Goal: Transaction & Acquisition: Book appointment/travel/reservation

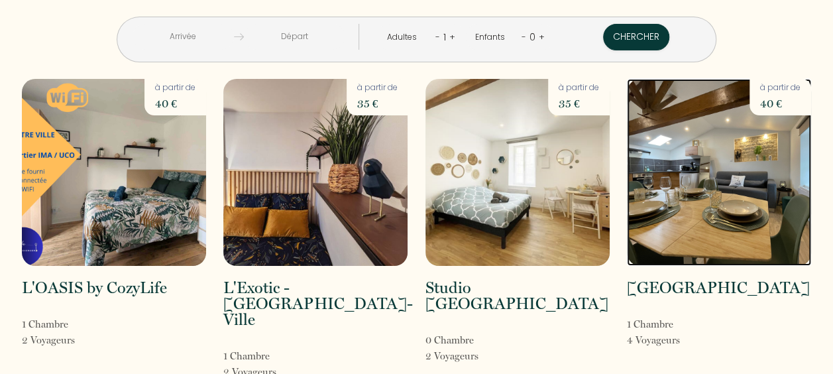
click at [728, 171] on img at bounding box center [719, 172] width 184 height 187
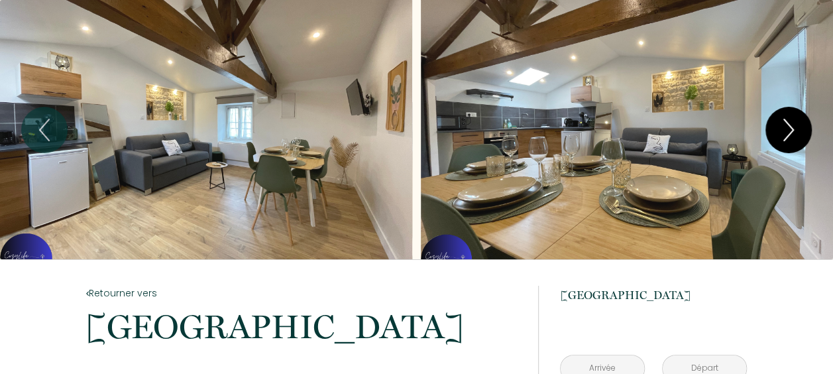
click at [803, 118] on button "Next" at bounding box center [788, 130] width 46 height 46
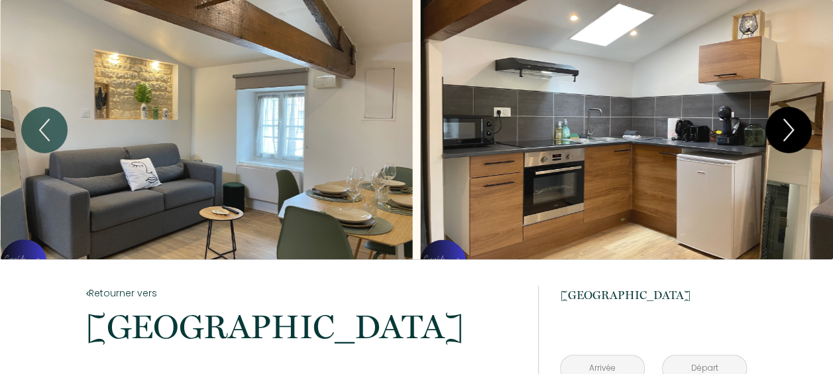
click at [803, 118] on button "Next" at bounding box center [788, 130] width 46 height 46
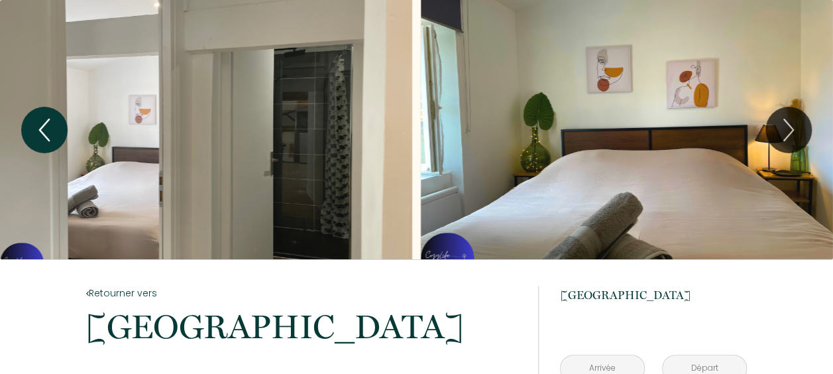
click at [42, 118] on icon "Previous" at bounding box center [44, 130] width 28 height 40
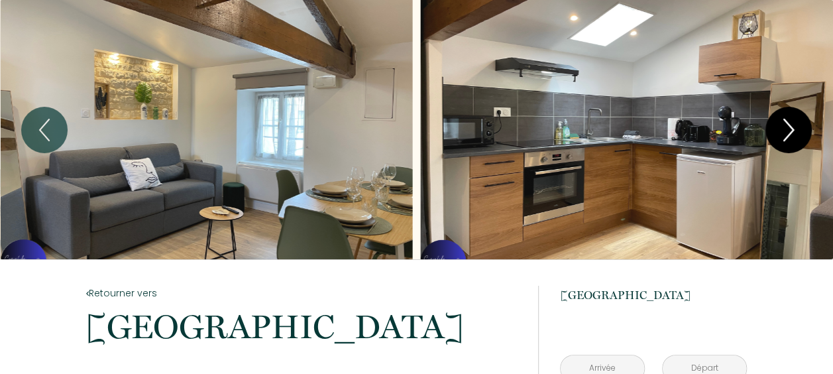
click at [779, 117] on icon "Next" at bounding box center [789, 130] width 28 height 40
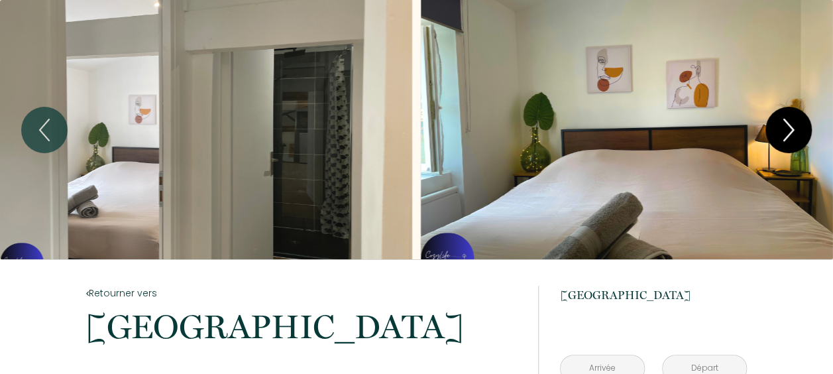
click at [779, 117] on icon "Next" at bounding box center [789, 130] width 28 height 40
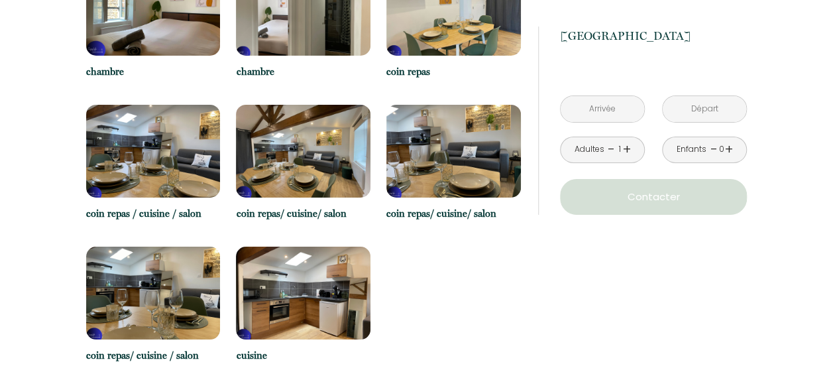
scroll to position [2282, 0]
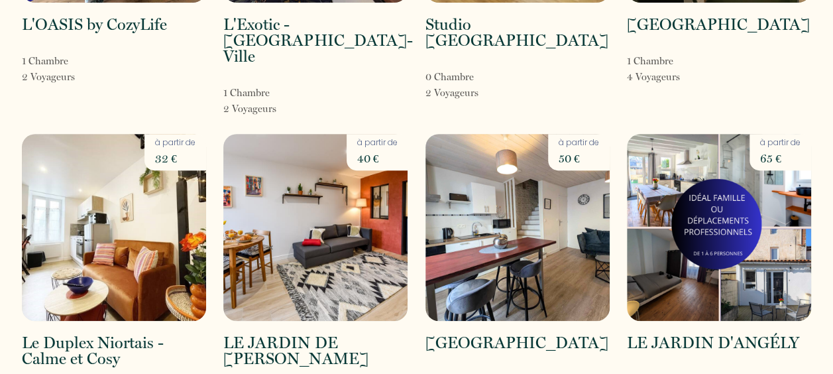
scroll to position [264, 0]
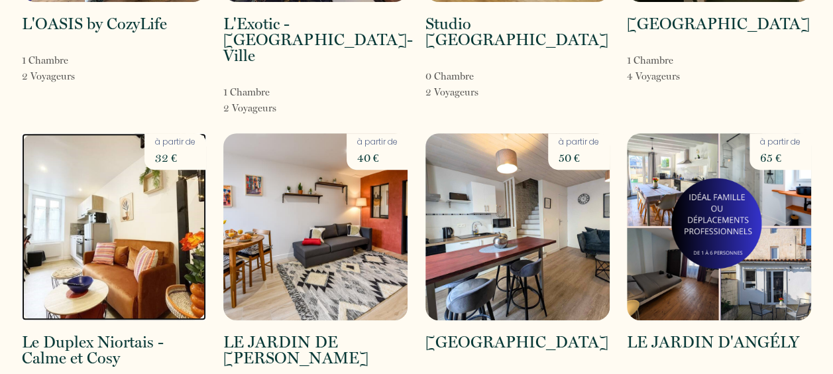
click at [135, 227] on img at bounding box center [114, 226] width 184 height 187
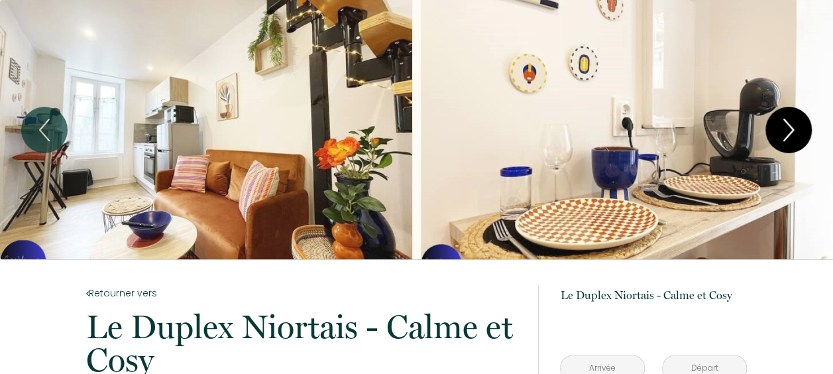
click at [783, 124] on icon "Next" at bounding box center [789, 130] width 28 height 40
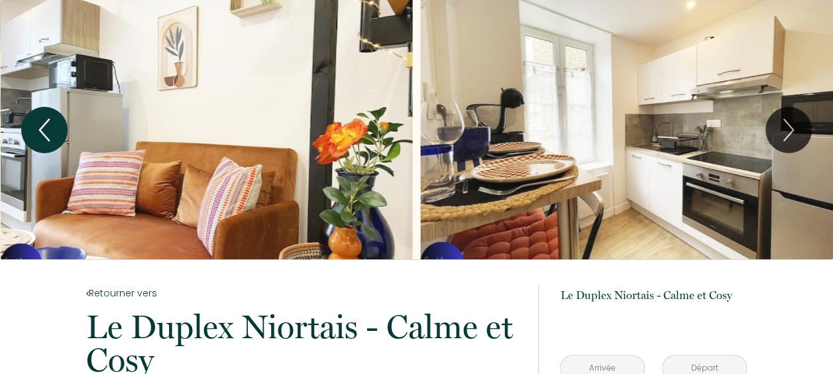
click at [47, 134] on icon "Previous" at bounding box center [44, 130] width 28 height 40
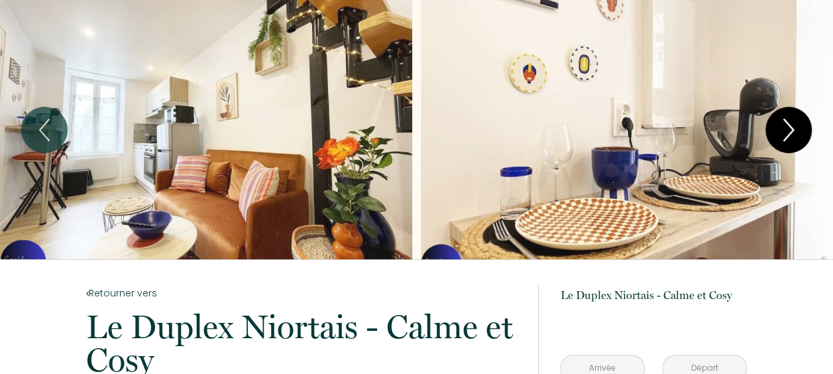
click at [790, 133] on icon "Next" at bounding box center [788, 129] width 9 height 21
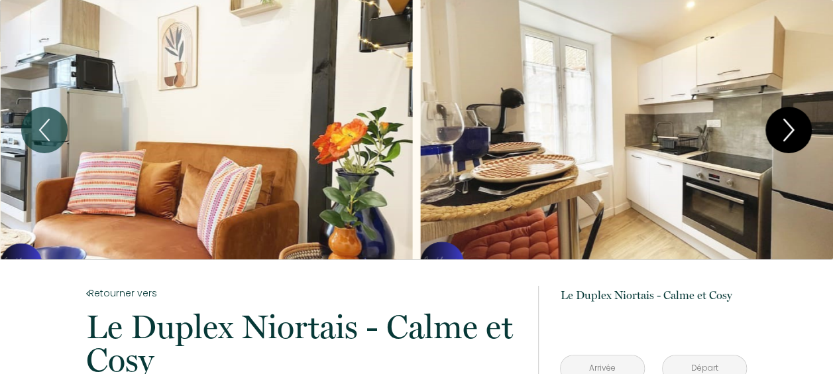
click at [790, 133] on icon "Next" at bounding box center [788, 129] width 9 height 21
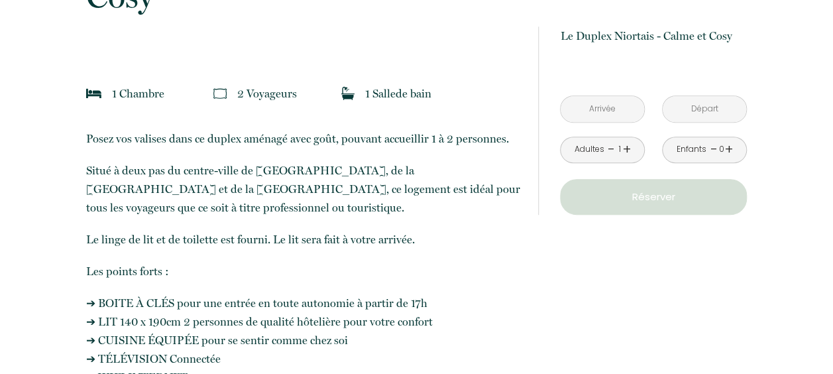
scroll to position [245, 0]
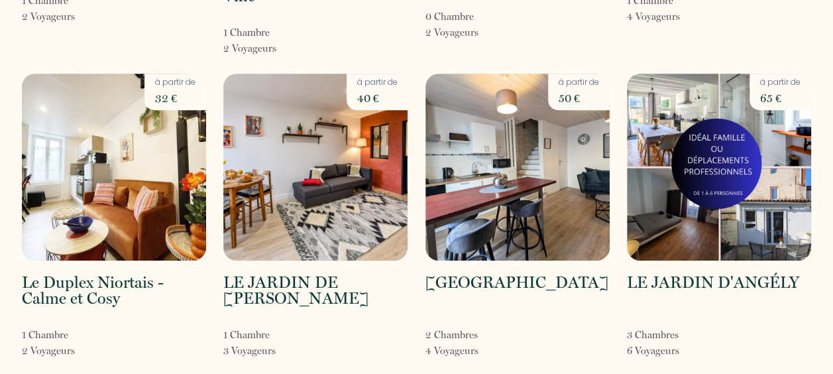
scroll to position [327, 0]
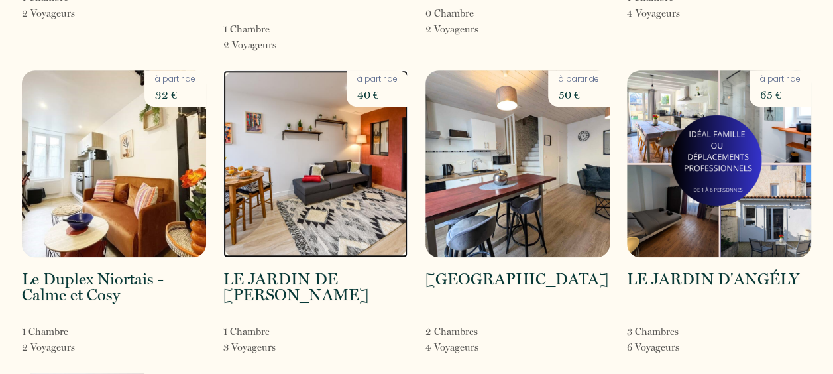
click at [366, 174] on img at bounding box center [315, 163] width 184 height 187
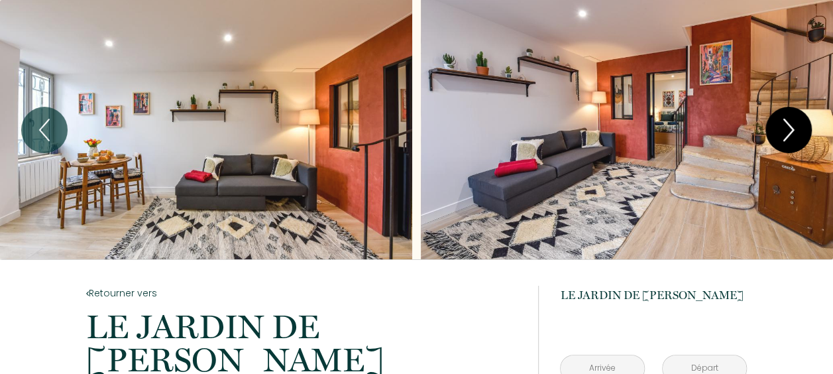
click at [783, 138] on icon "Next" at bounding box center [789, 130] width 28 height 40
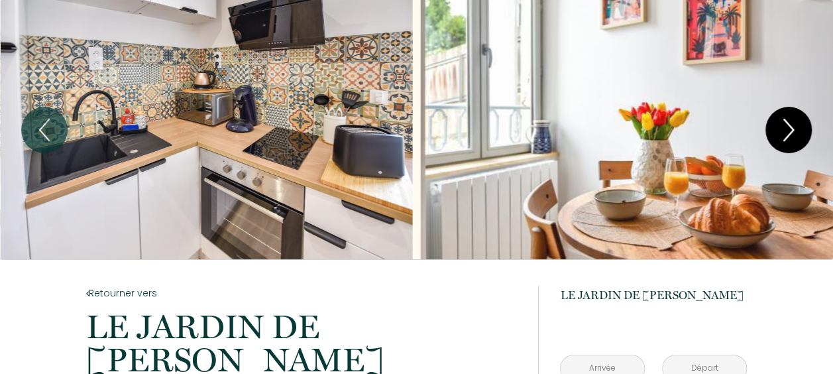
click at [783, 138] on icon "Next" at bounding box center [789, 130] width 28 height 40
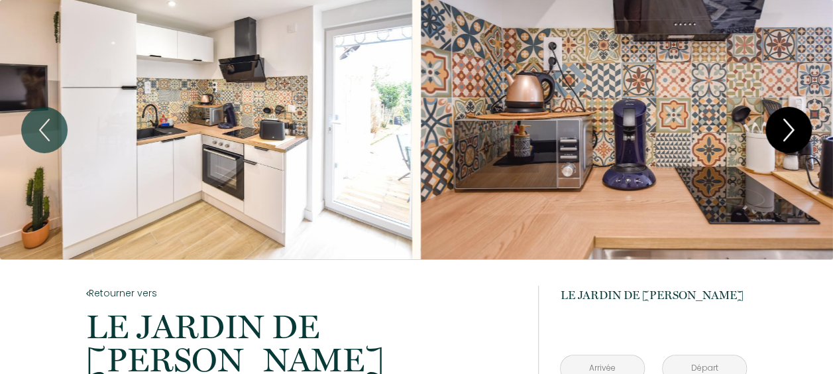
click at [783, 138] on icon "Next" at bounding box center [789, 130] width 28 height 40
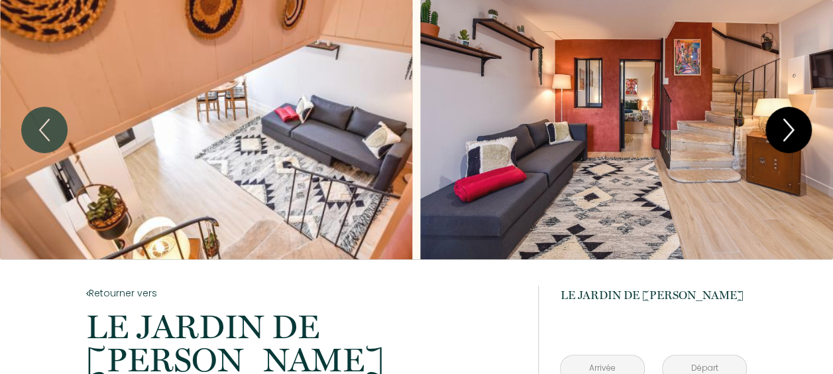
click at [783, 138] on icon "Next" at bounding box center [789, 130] width 28 height 40
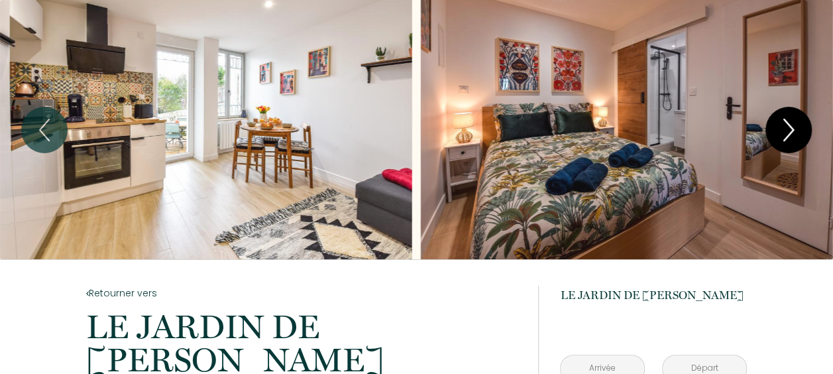
click at [783, 138] on icon "Next" at bounding box center [789, 130] width 28 height 40
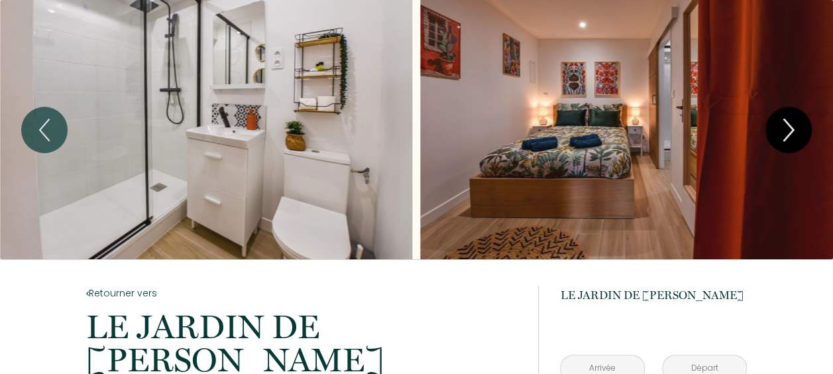
click at [783, 138] on icon "Next" at bounding box center [789, 130] width 28 height 40
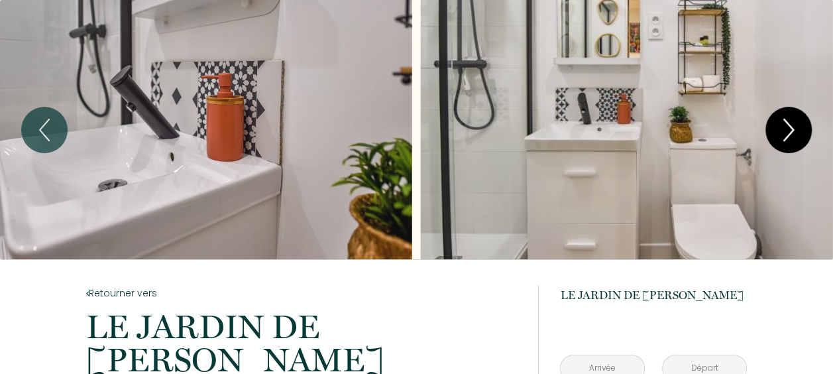
click at [783, 138] on icon "Next" at bounding box center [789, 130] width 28 height 40
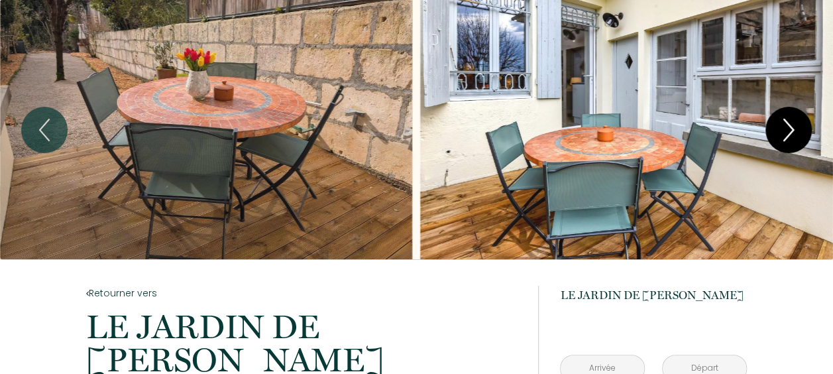
click at [783, 138] on icon "Next" at bounding box center [789, 130] width 28 height 40
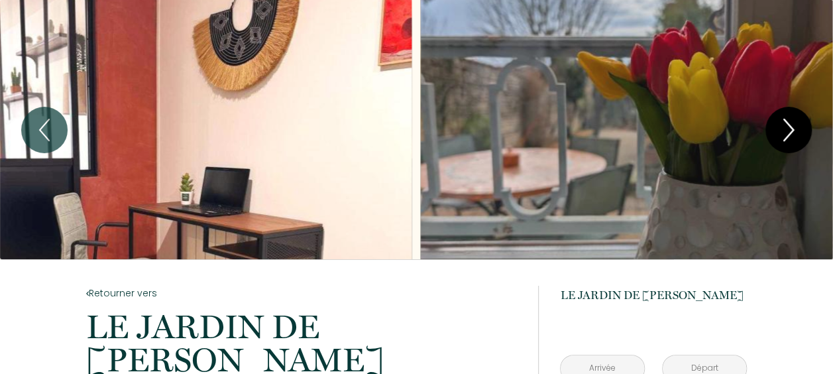
click at [783, 138] on icon "Next" at bounding box center [789, 130] width 28 height 40
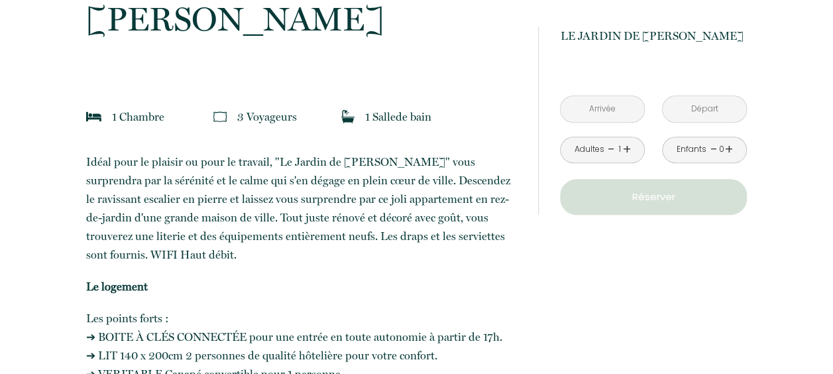
scroll to position [339, 0]
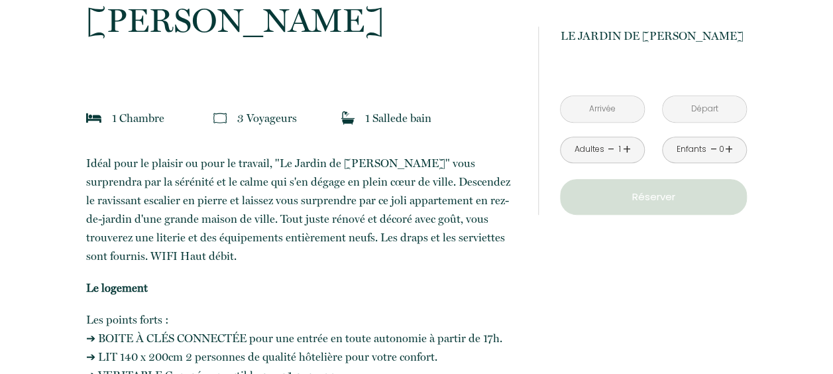
click at [620, 143] on div "1" at bounding box center [619, 149] width 7 height 13
click at [624, 146] on link "+" at bounding box center [627, 149] width 8 height 21
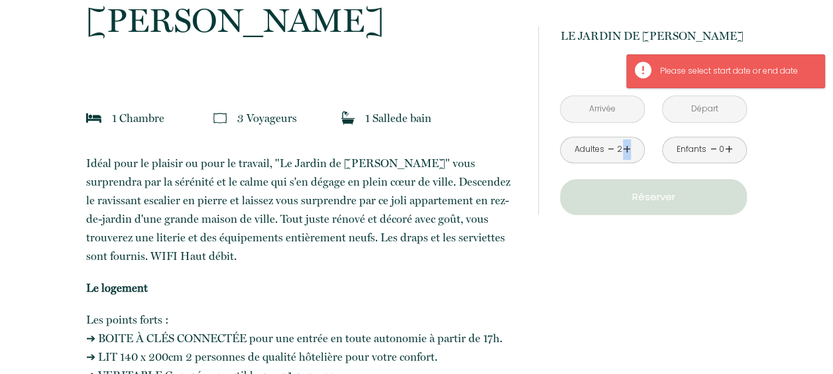
click at [624, 146] on link "+" at bounding box center [627, 149] width 8 height 21
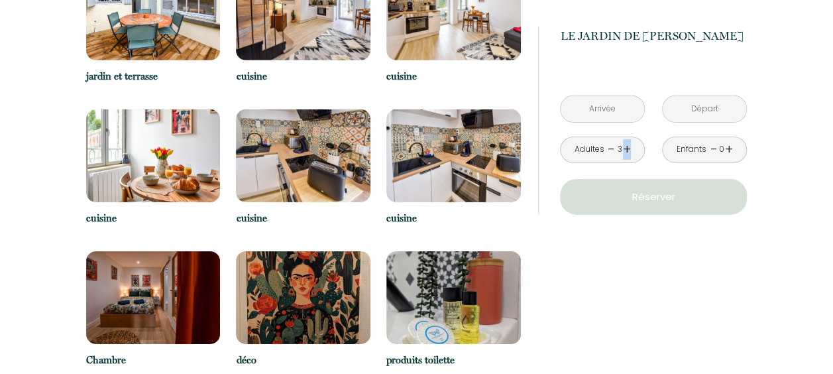
scroll to position [2085, 0]
